Goal: Information Seeking & Learning: Find specific fact

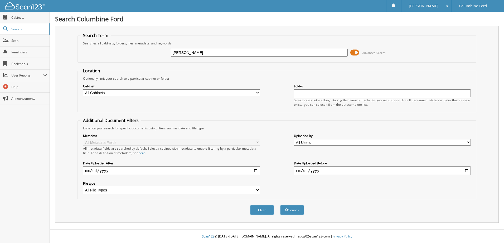
type input "[PERSON_NAME]"
click at [280, 205] on button "Search" at bounding box center [292, 210] width 24 height 10
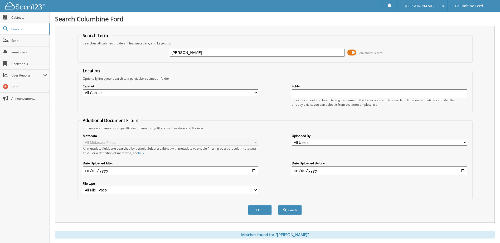
type input "NEIL NELSON"
click at [278, 205] on button "Search" at bounding box center [290, 210] width 24 height 10
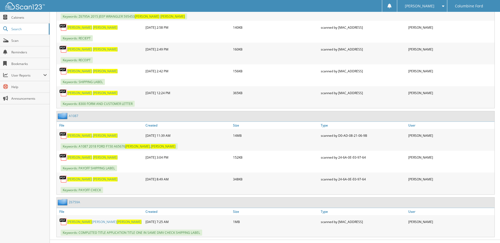
scroll to position [297, 0]
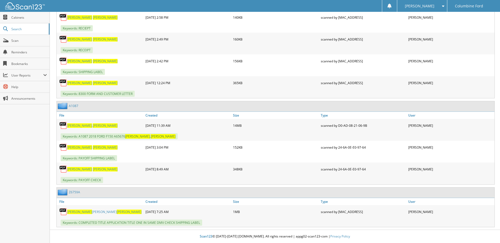
click at [74, 107] on link "A1087" at bounding box center [73, 106] width 9 height 4
